Goal: Register for event/course

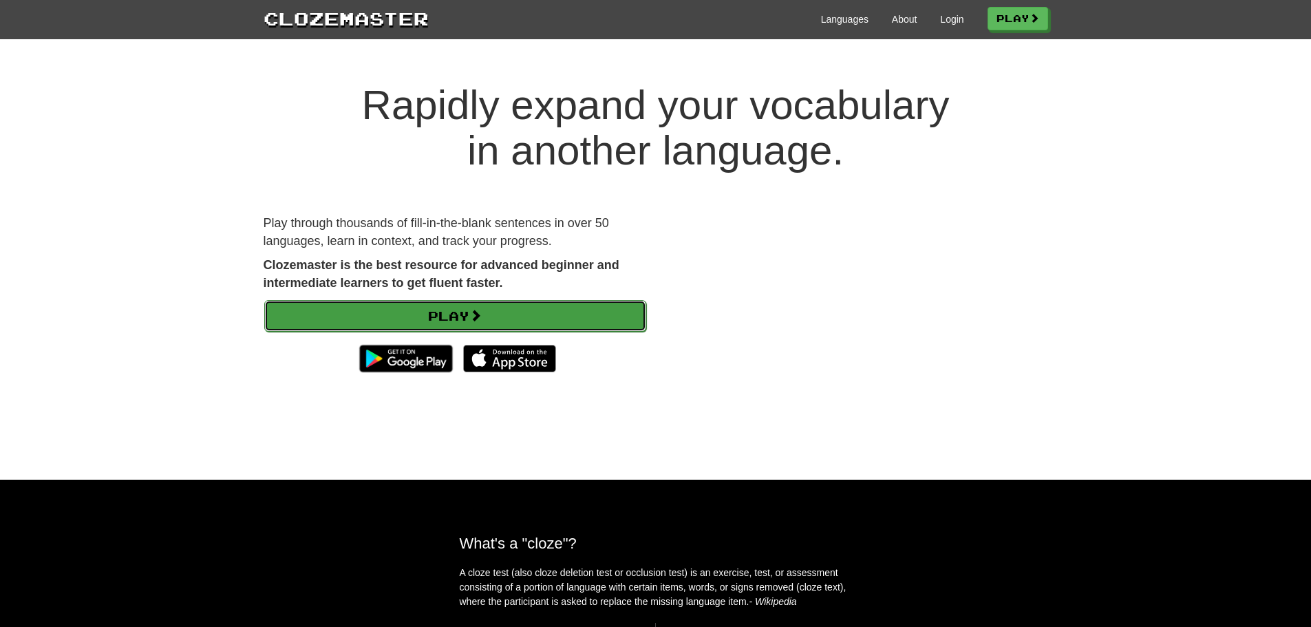
click at [560, 319] on link "Play" at bounding box center [455, 316] width 382 height 32
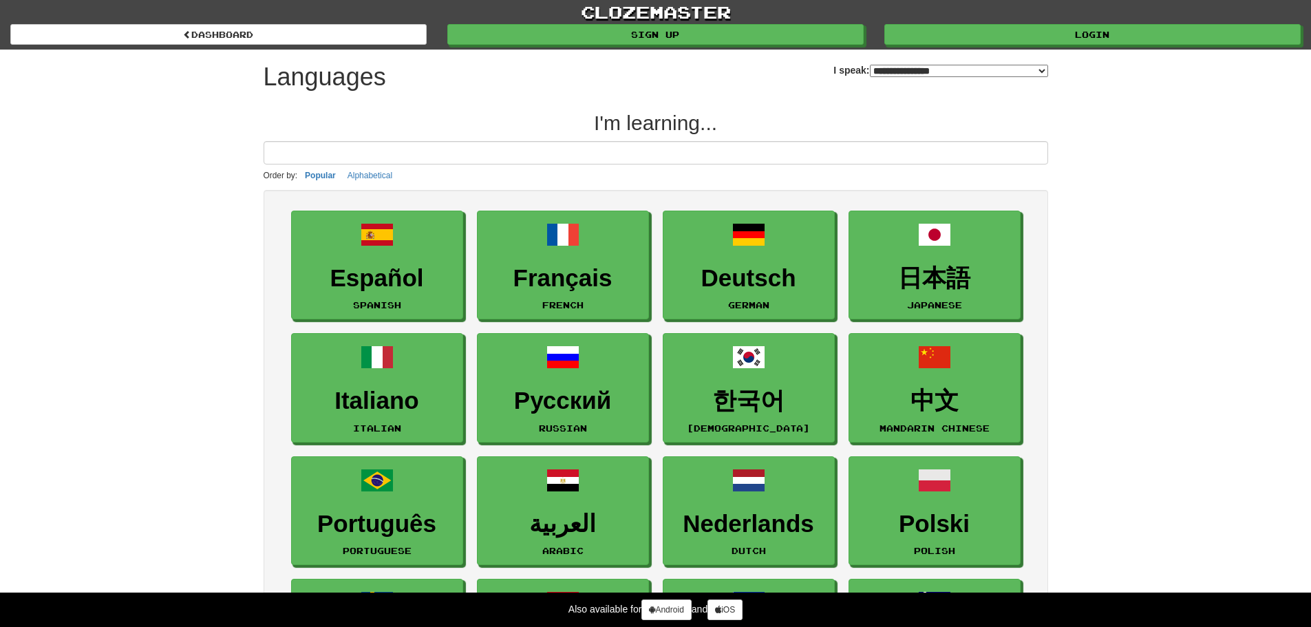
select select "*******"
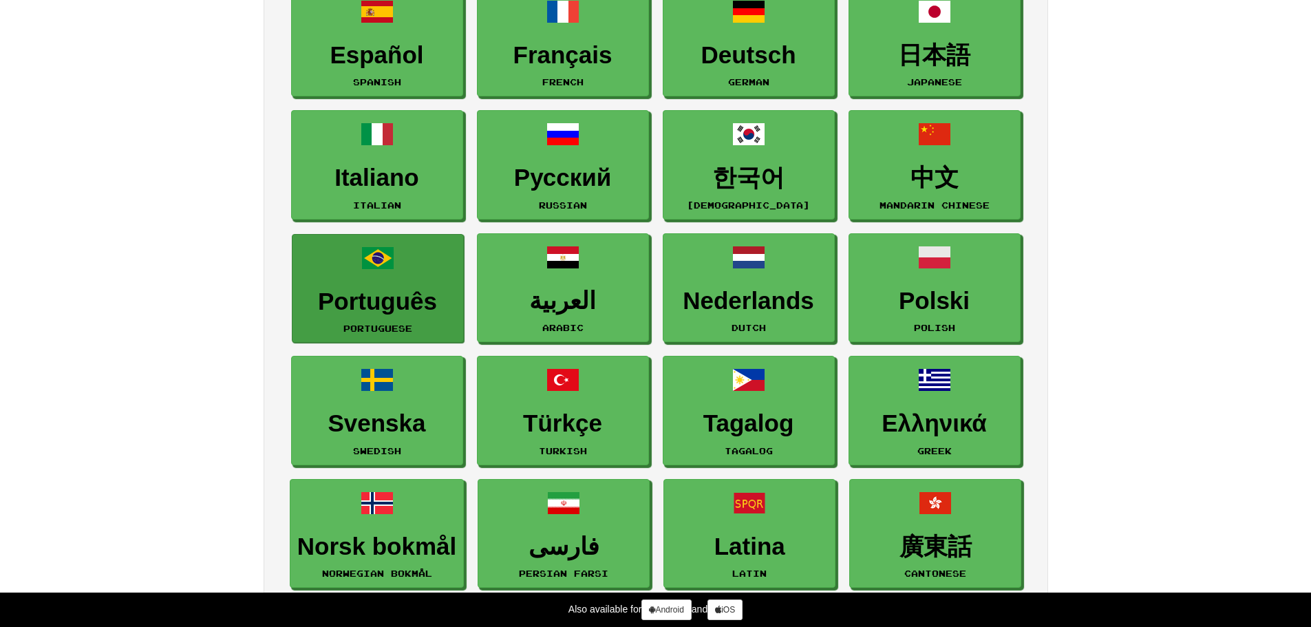
scroll to position [138, 0]
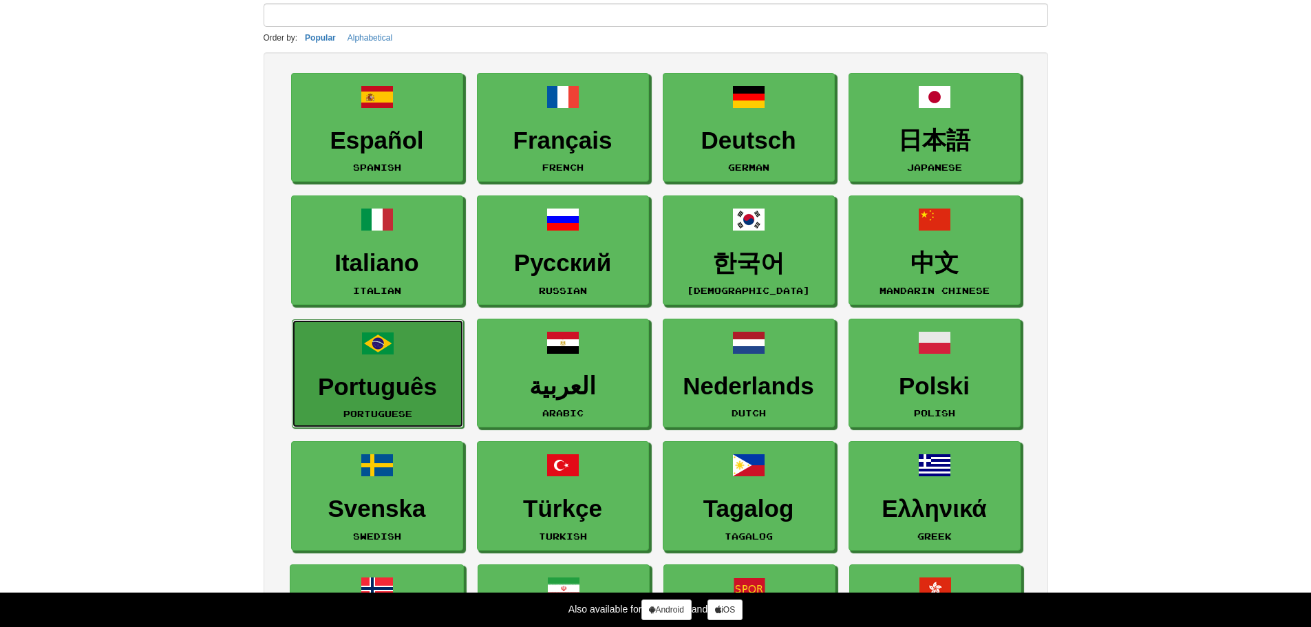
click at [411, 374] on h3 "Português" at bounding box center [377, 387] width 157 height 27
